Goal: Find specific page/section: Find specific page/section

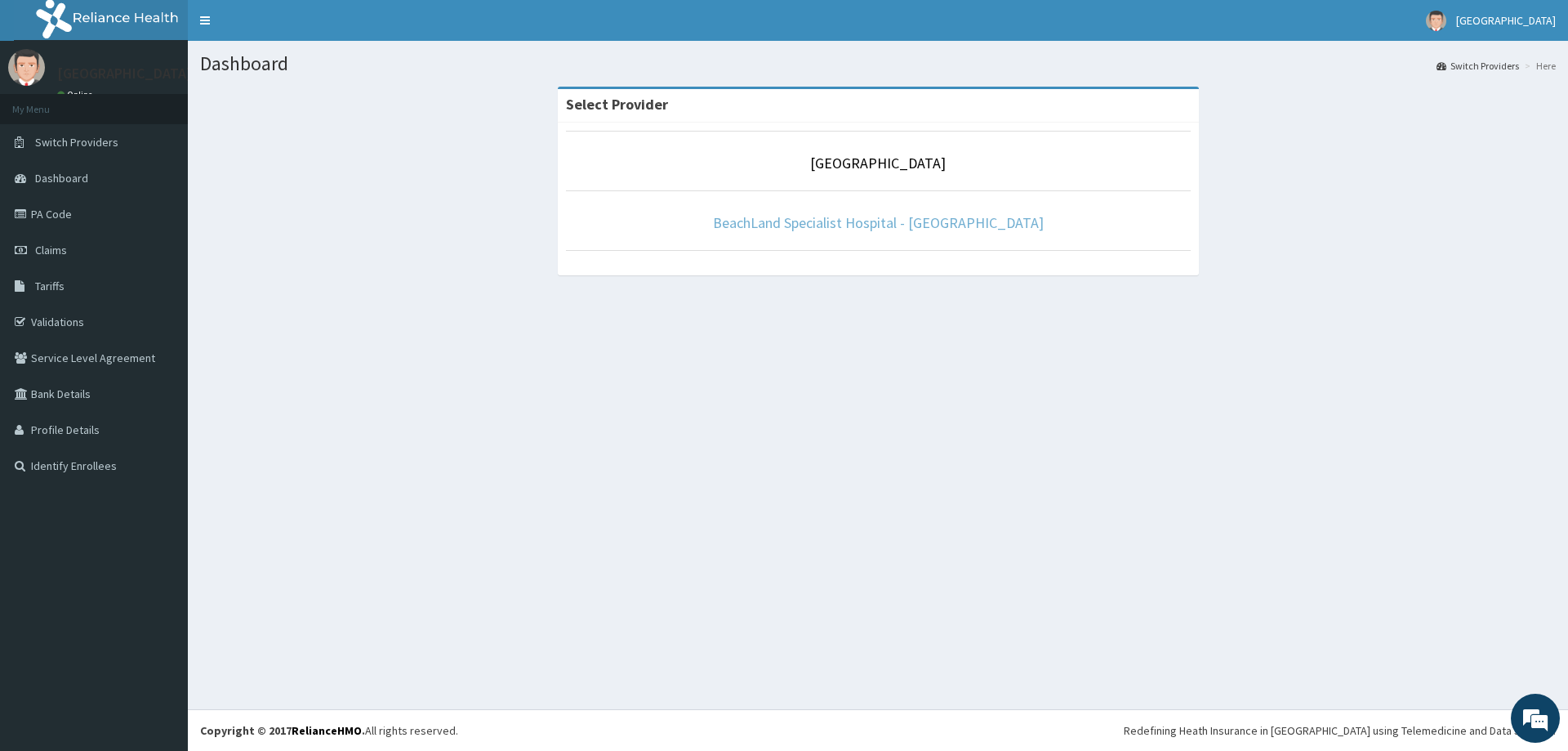
click at [898, 220] on link "BeachLand Specialist Hospital - [GEOGRAPHIC_DATA]" at bounding box center [878, 223] width 331 height 19
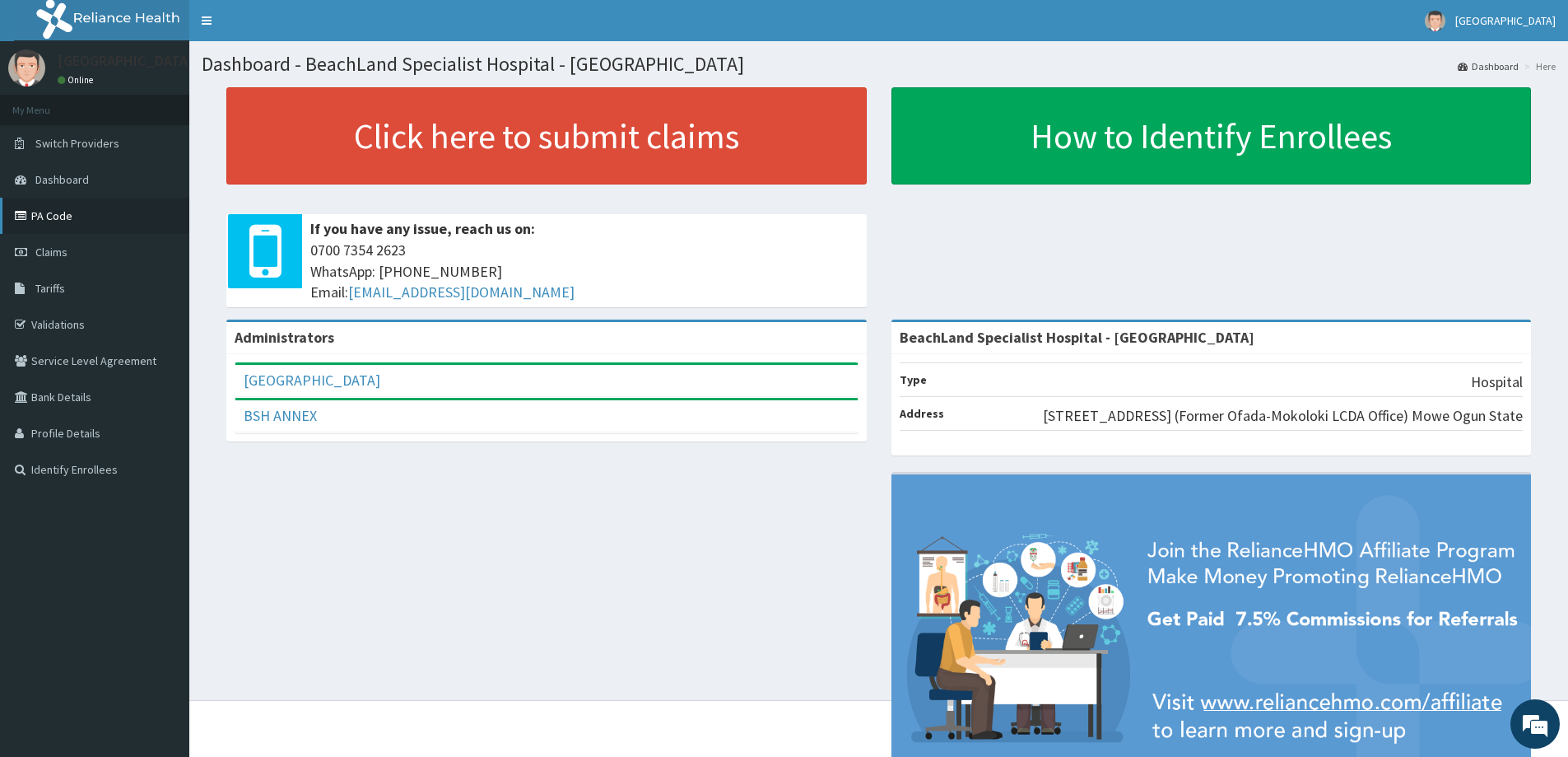
click at [33, 216] on link "PA Code" at bounding box center [95, 215] width 189 height 36
